Goal: Task Accomplishment & Management: Manage account settings

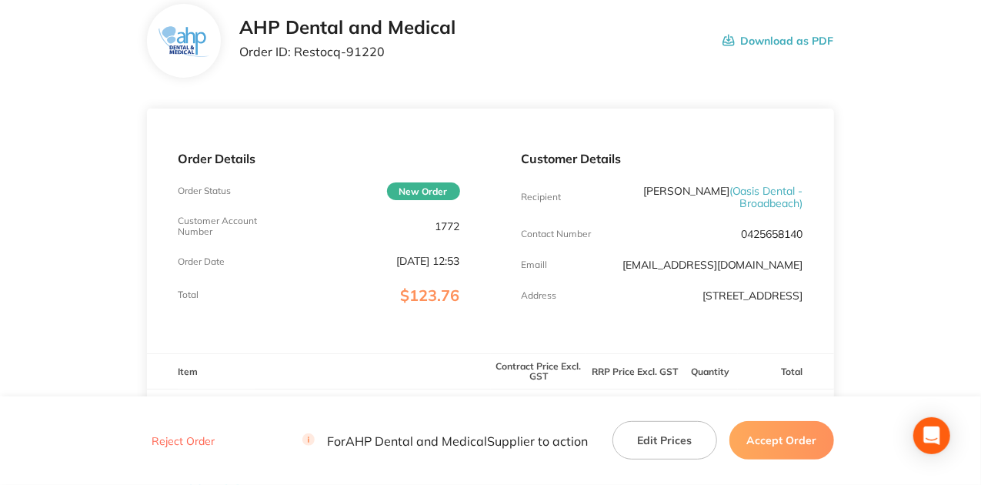
scroll to position [102, 0]
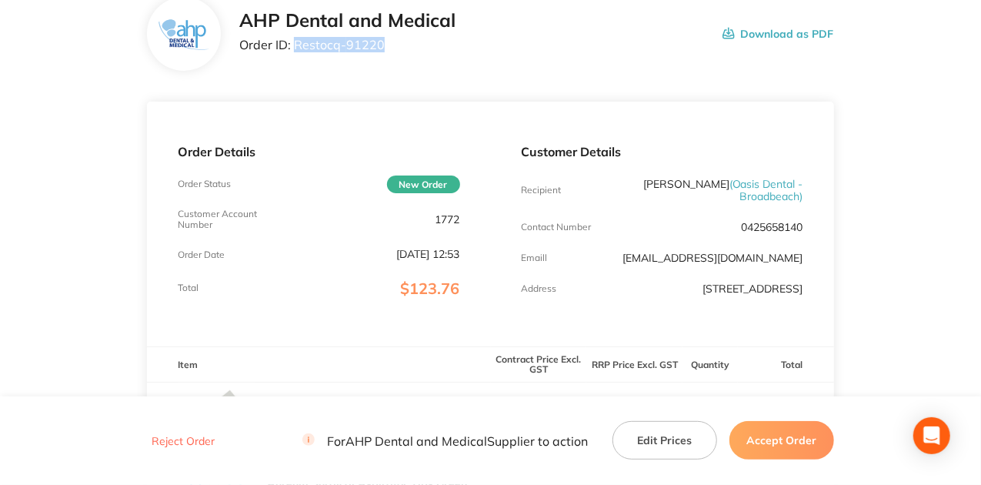
drag, startPoint x: 384, startPoint y: 39, endPoint x: 293, endPoint y: 52, distance: 91.7
click at [293, 52] on div "AHP Dental and Medical Order ID: Restocq- 91220" at bounding box center [347, 34] width 216 height 48
copy p "Restocq- 91220"
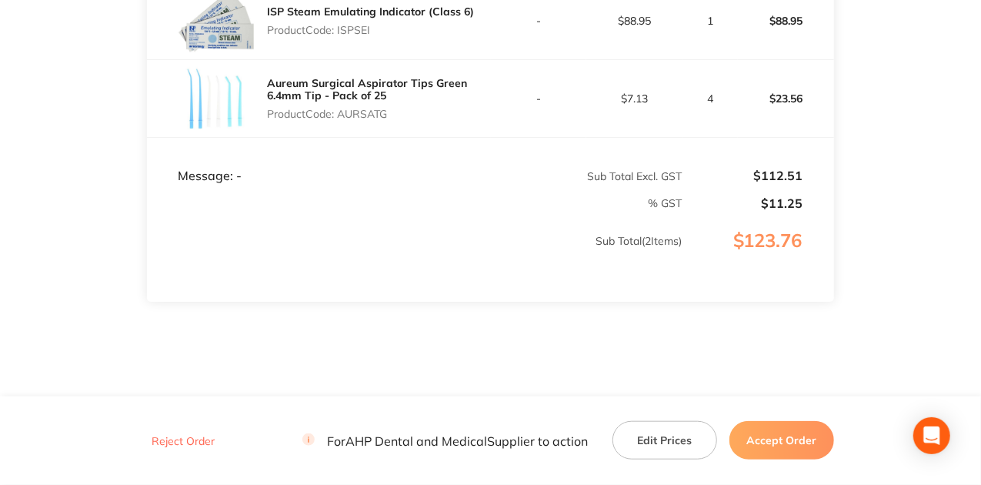
scroll to position [512, 0]
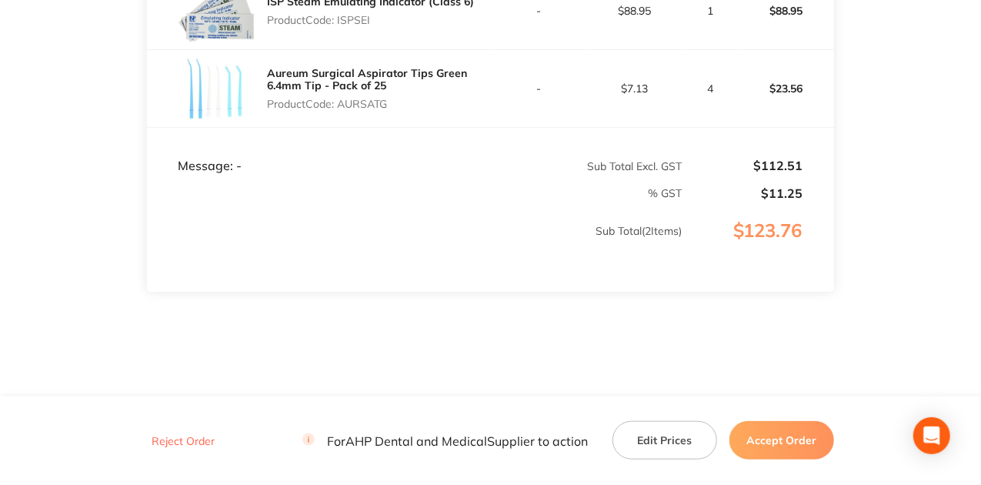
click at [790, 439] on button "Accept Order" at bounding box center [781, 440] width 105 height 38
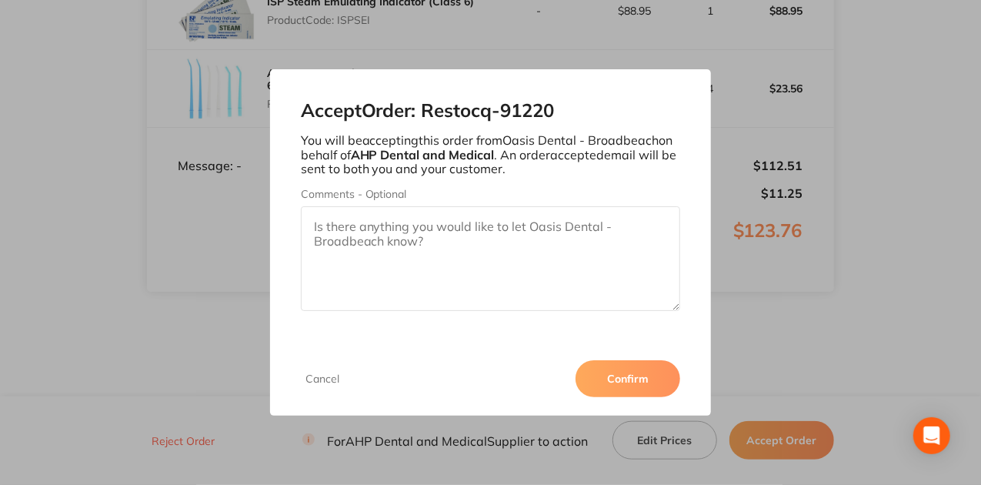
click at [606, 399] on div "Cancel Confirm" at bounding box center [491, 379] width 442 height 74
click at [616, 383] on button "Confirm" at bounding box center [627, 378] width 105 height 37
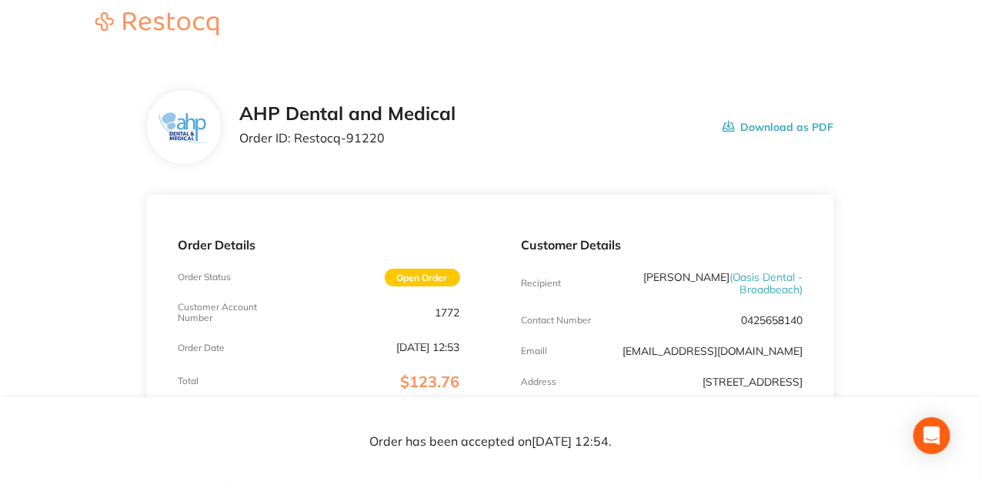
scroll to position [0, 0]
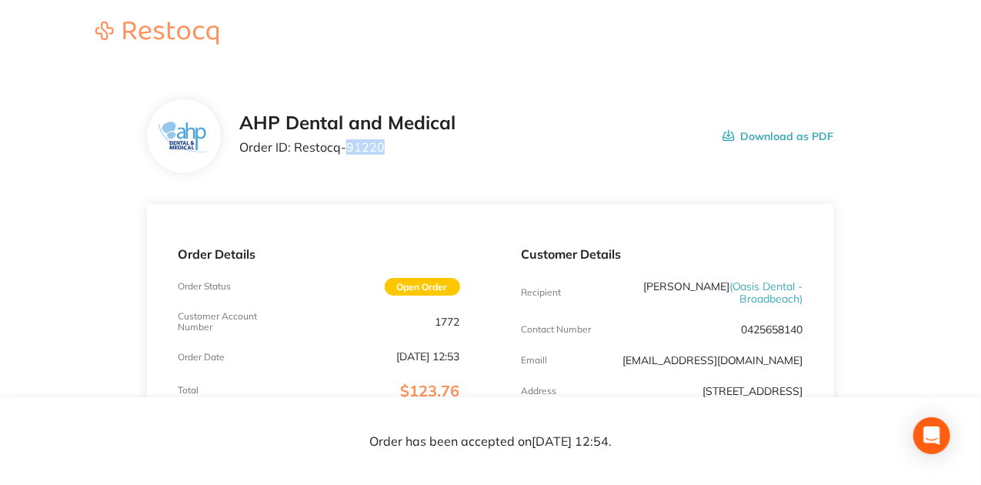
drag, startPoint x: 345, startPoint y: 147, endPoint x: 391, endPoint y: 147, distance: 46.2
click at [391, 147] on p "Order ID: Restocq- 91220" at bounding box center [347, 147] width 216 height 14
click at [460, 158] on div "AHP Dental and Medical Order ID: Restocq- 91220 Download as PDF" at bounding box center [536, 136] width 595 height 48
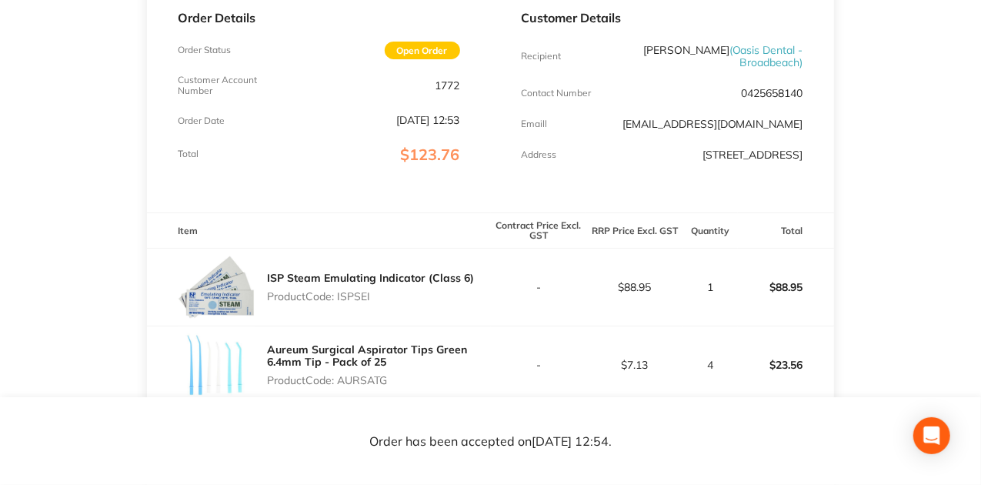
scroll to position [256, 0]
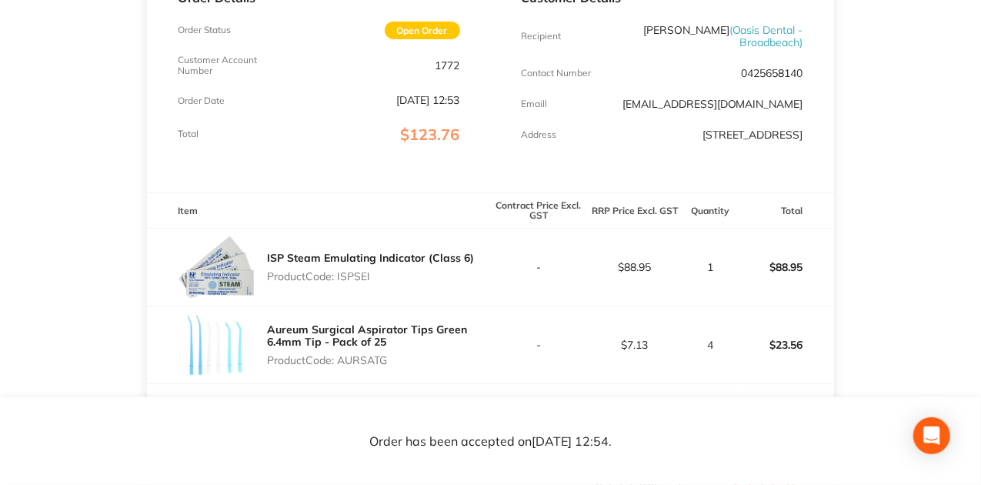
drag, startPoint x: 339, startPoint y: 283, endPoint x: 375, endPoint y: 283, distance: 36.9
click at [375, 282] on p "Product Code: ISPSEI" at bounding box center [370, 276] width 207 height 12
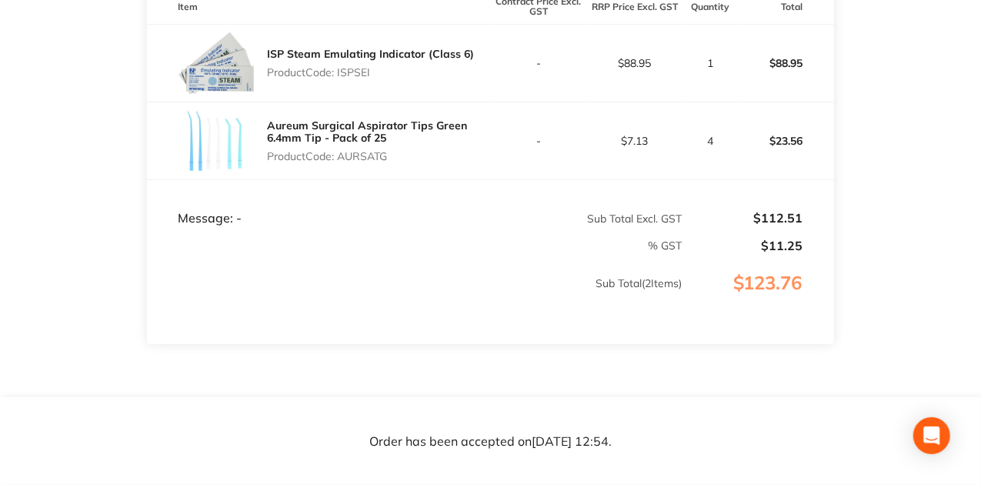
scroll to position [462, 0]
drag, startPoint x: 345, startPoint y: 168, endPoint x: 413, endPoint y: 174, distance: 67.9
click at [413, 167] on div "Aureum Surgical Aspirator Tips Green 6.4mm Tip - Pack of 25 Product Code: AURSA…" at bounding box center [378, 139] width 223 height 55
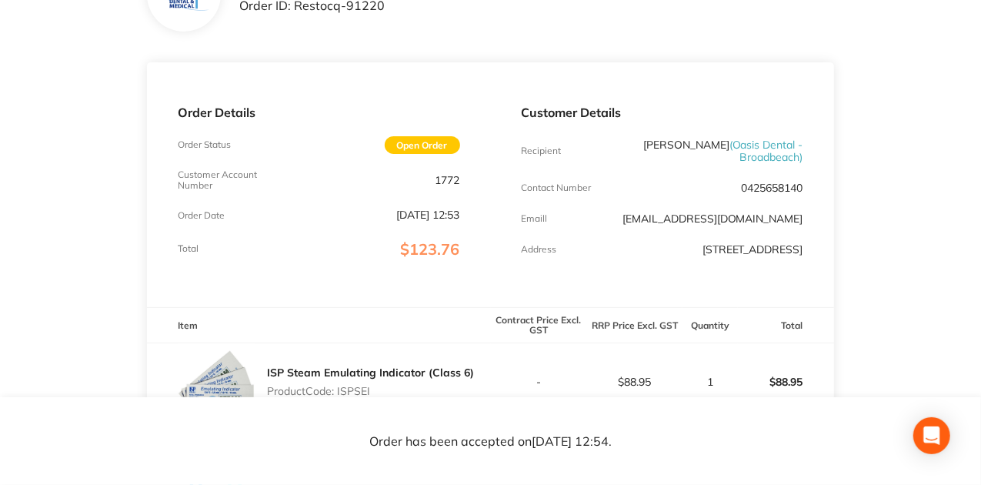
scroll to position [0, 0]
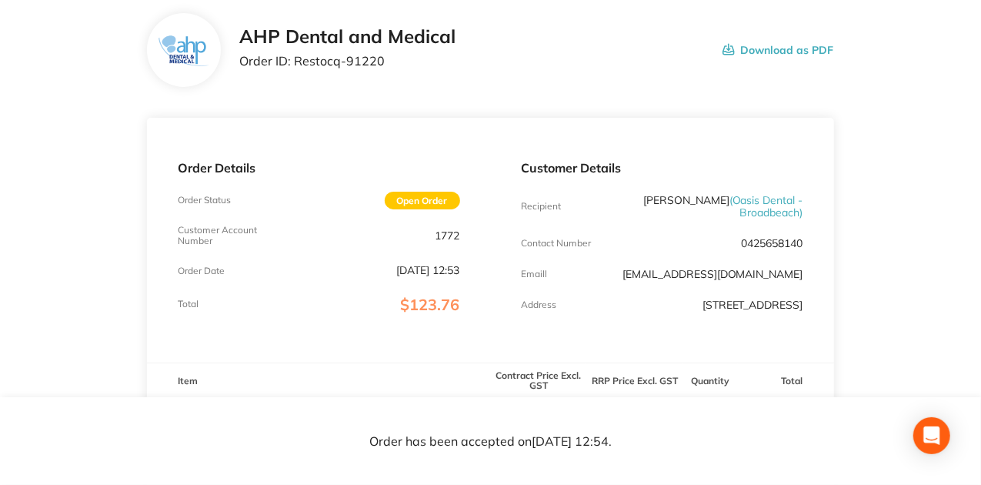
scroll to position [102, 0]
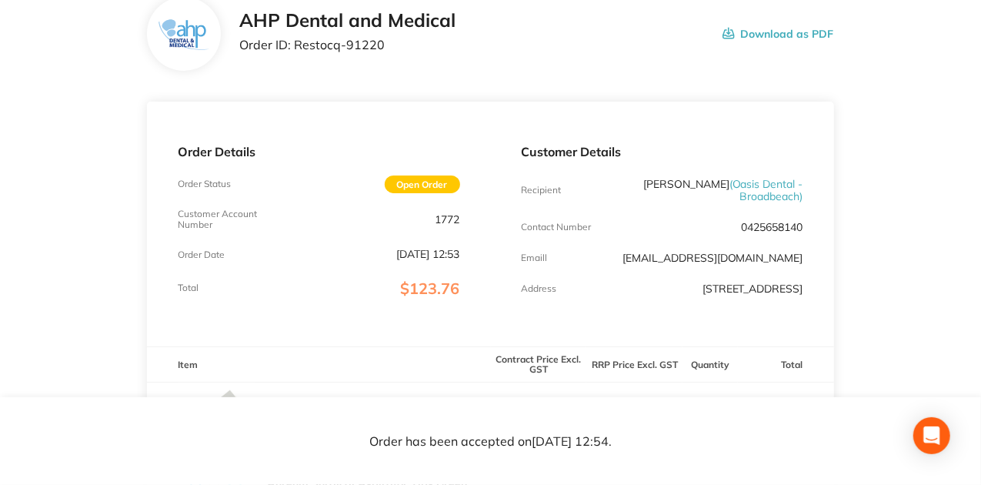
click at [682, 315] on div "Customer Details Recipient [PERSON_NAME] ( Oasis Dental - Broadbeach ) Contact …" at bounding box center [662, 224] width 343 height 244
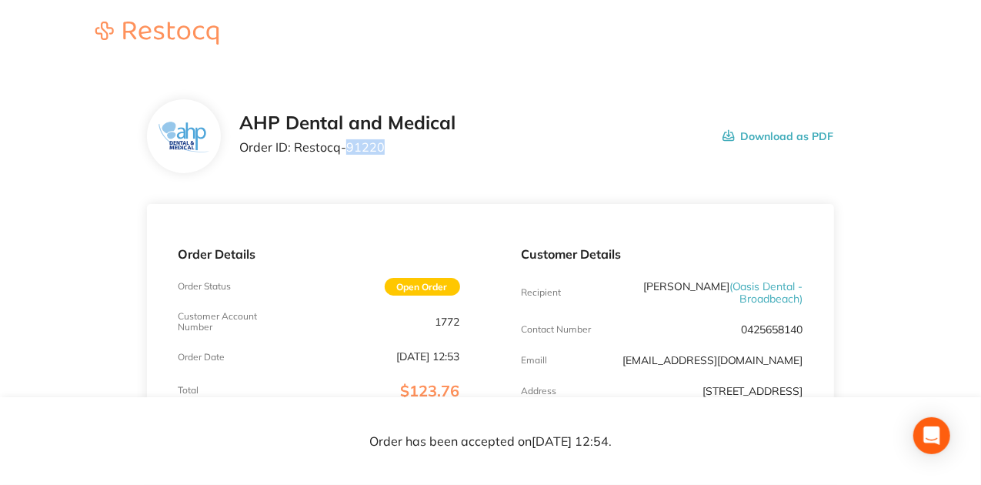
drag, startPoint x: 343, startPoint y: 148, endPoint x: 385, endPoint y: 145, distance: 42.5
click at [385, 145] on p "Order ID: Restocq- 91220" at bounding box center [347, 147] width 216 height 14
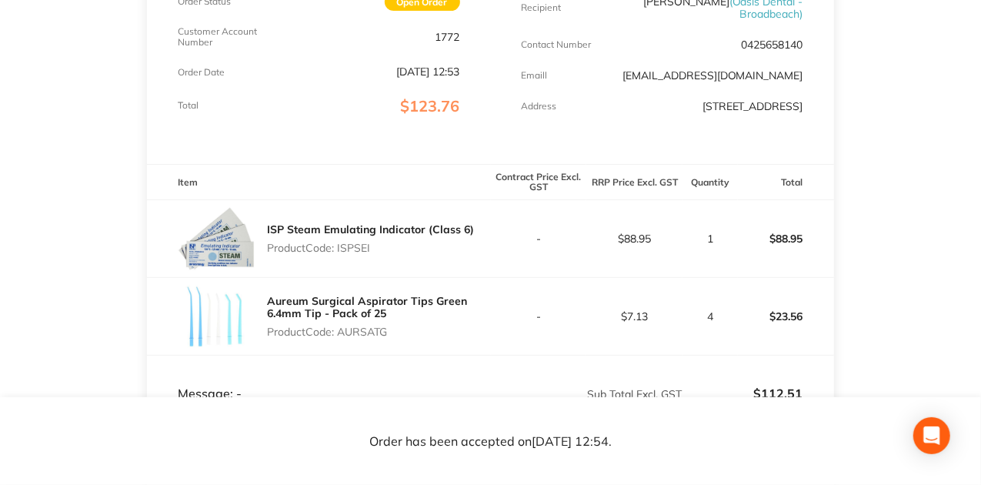
scroll to position [308, 0]
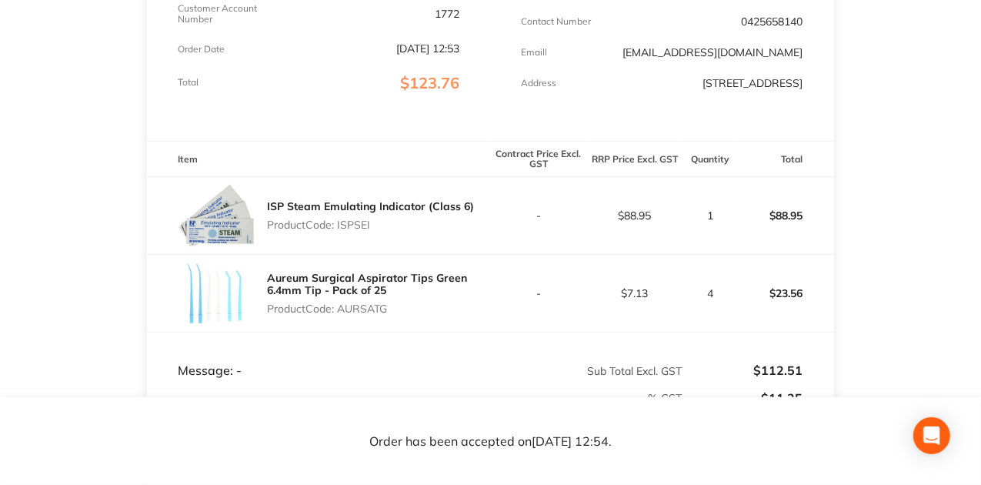
click at [500, 239] on td "-" at bounding box center [539, 216] width 96 height 78
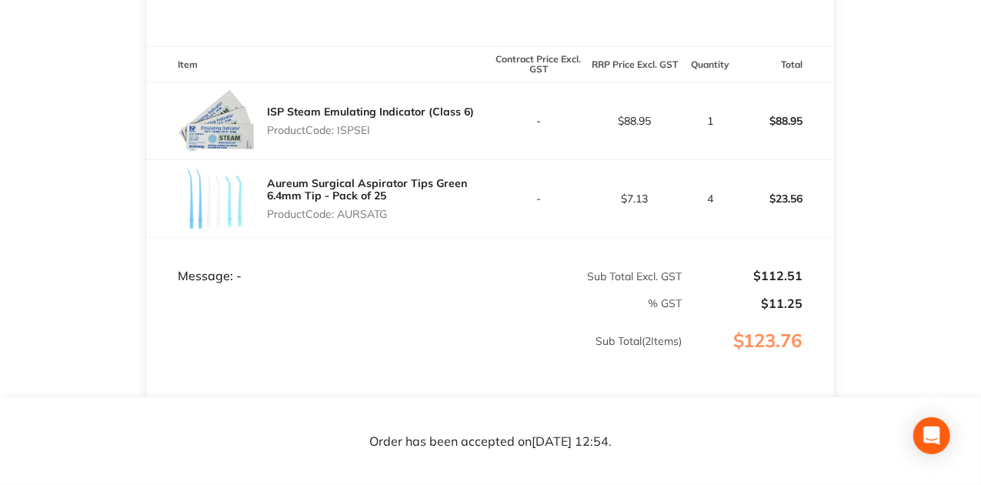
scroll to position [410, 0]
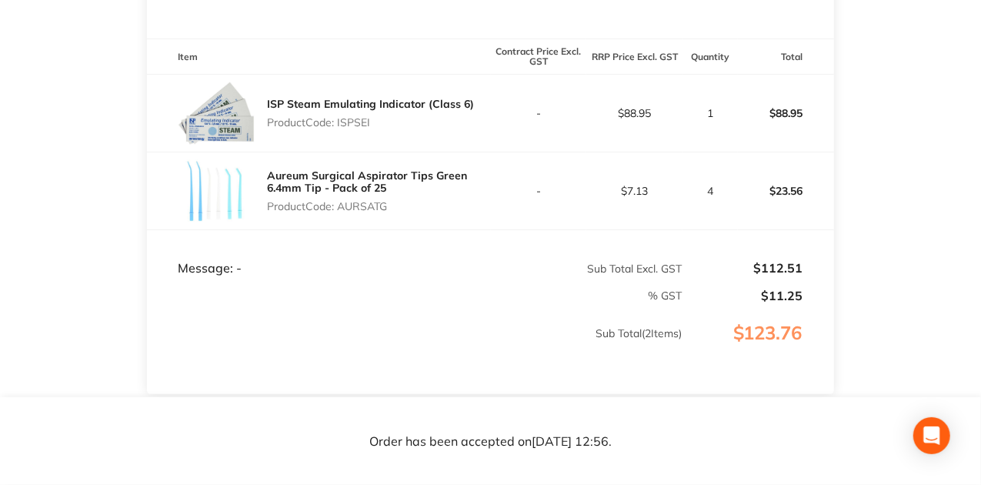
drag, startPoint x: 339, startPoint y: 132, endPoint x: 389, endPoint y: 131, distance: 50.0
click at [389, 128] on p "Product Code: ISPSEI" at bounding box center [370, 122] width 207 height 12
